Goal: Check status: Check status

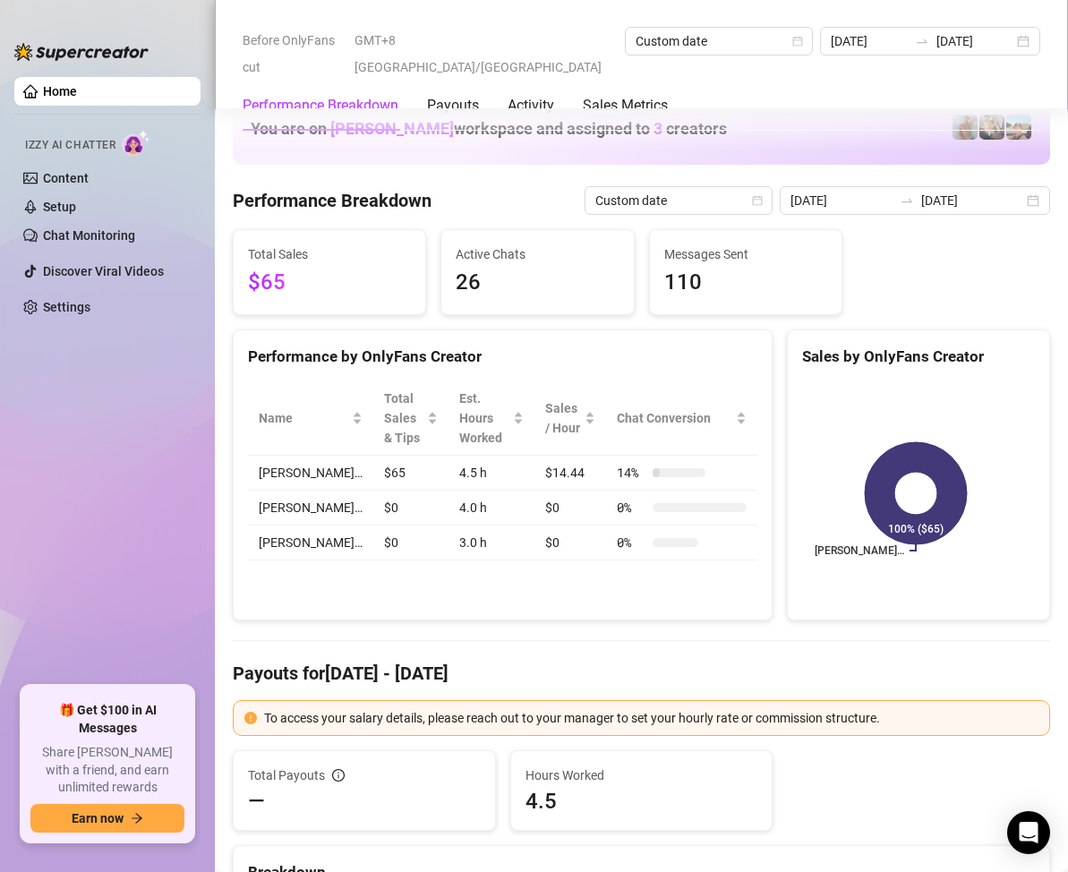
scroll to position [2238, 0]
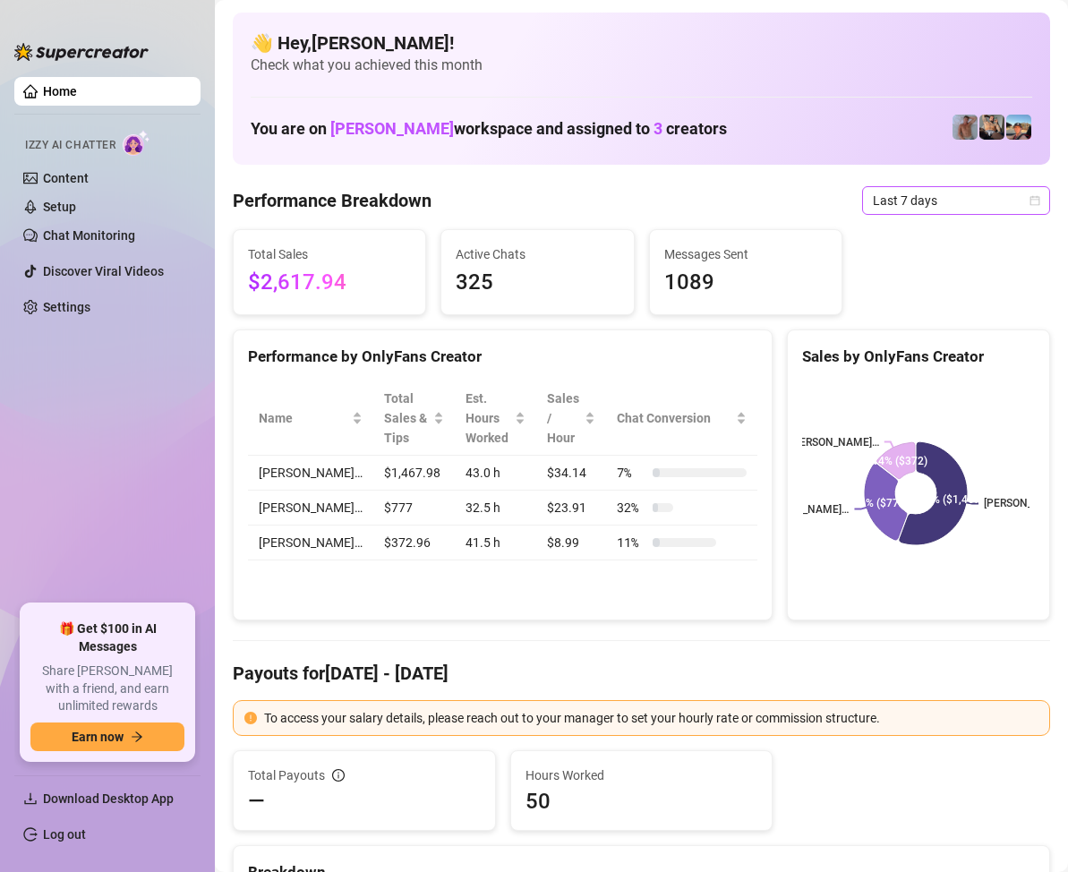
click at [1030, 197] on icon "calendar" at bounding box center [1035, 200] width 11 height 11
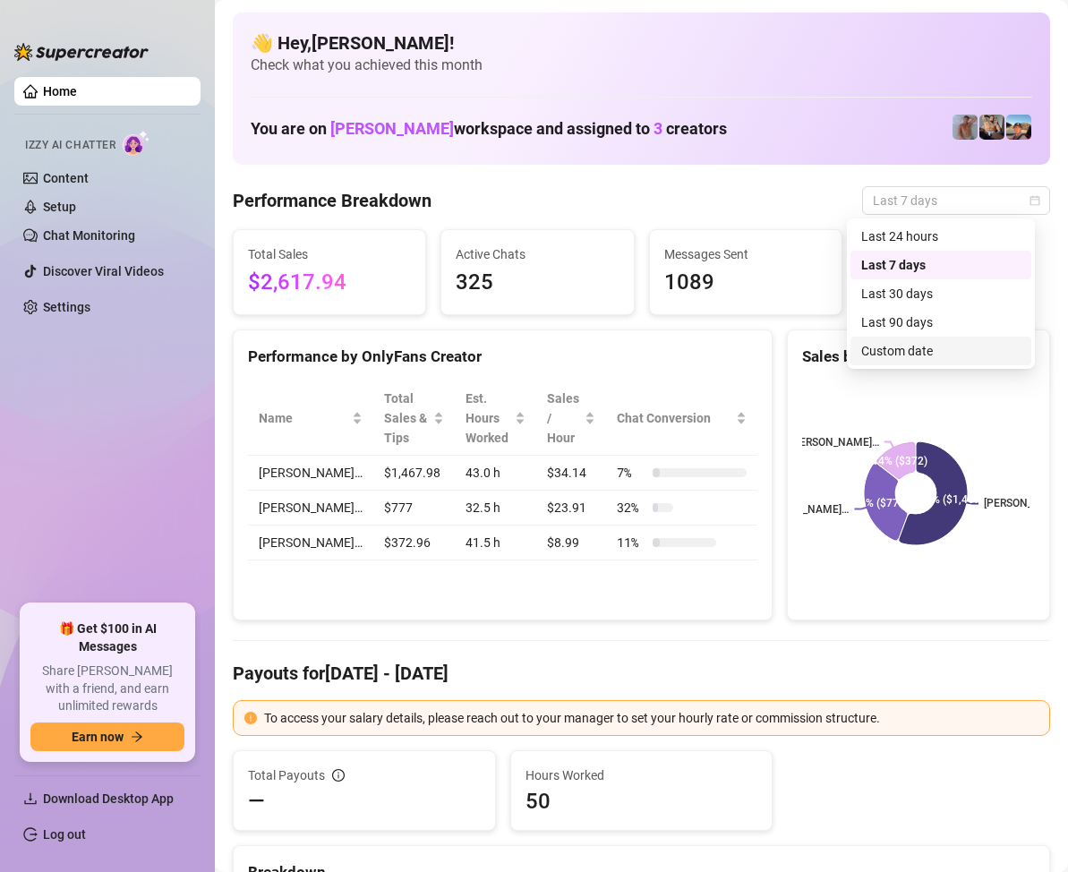
click at [915, 350] on div "Custom date" at bounding box center [940, 351] width 159 height 20
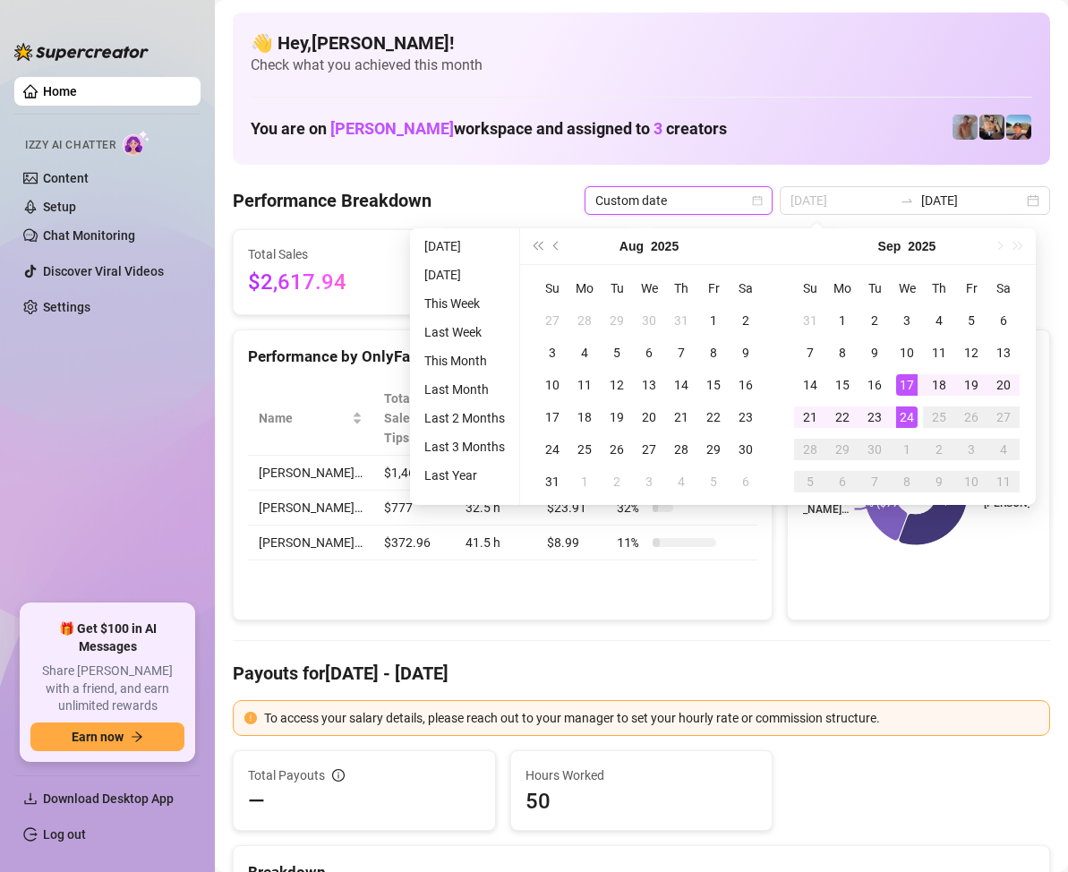
type input "[DATE]"
click at [906, 412] on div "24" at bounding box center [906, 416] width 21 height 21
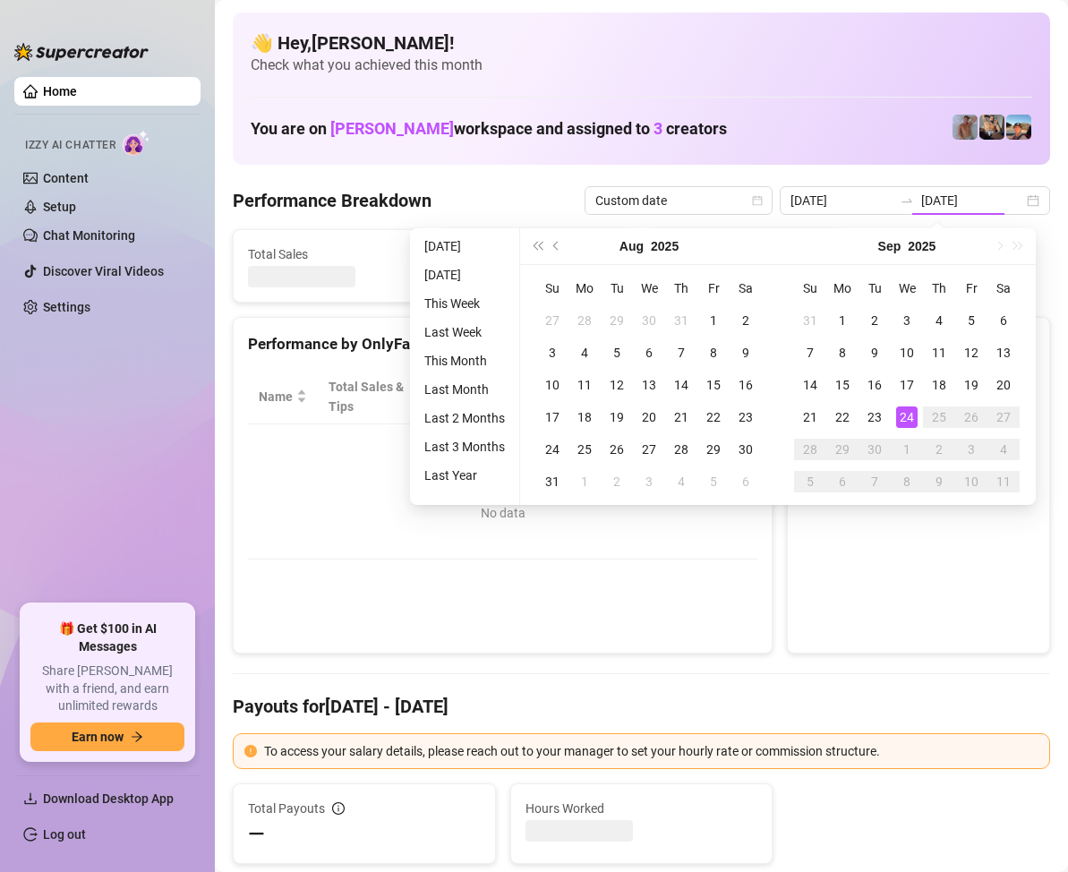
type input "[DATE]"
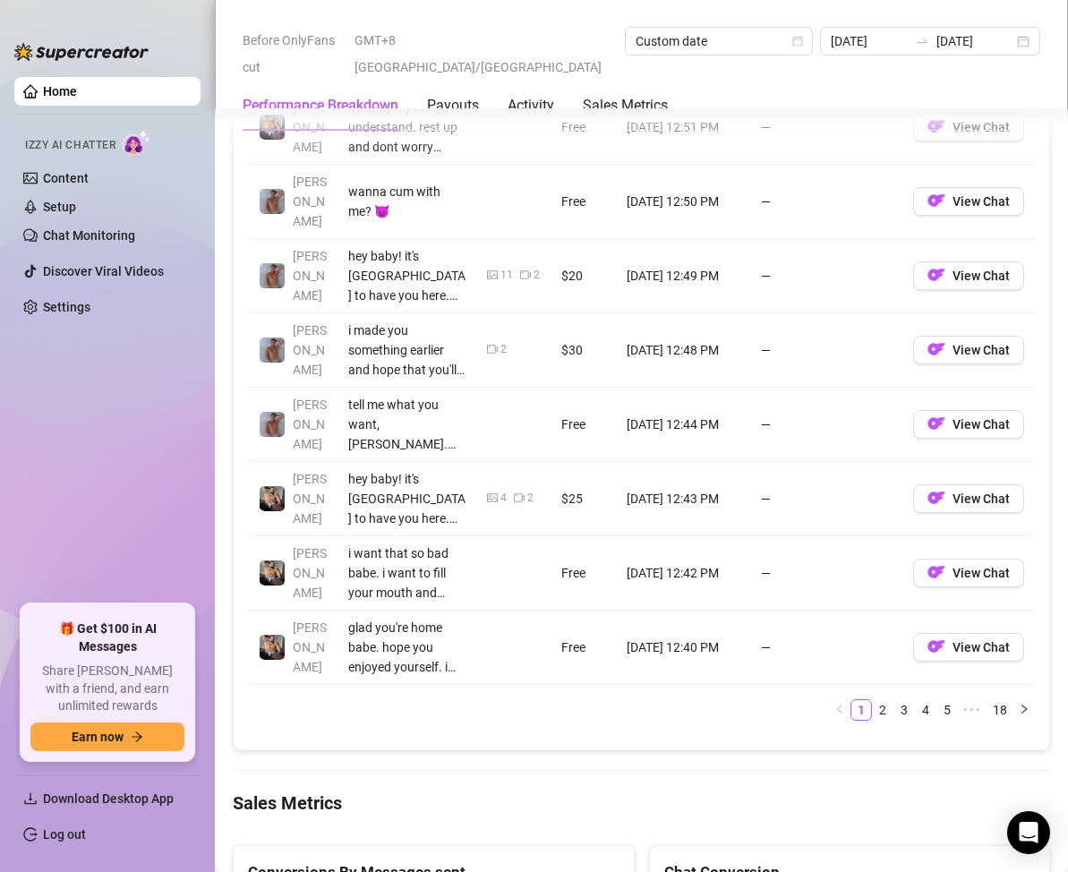
scroll to position [1612, 0]
